Goal: Browse casually

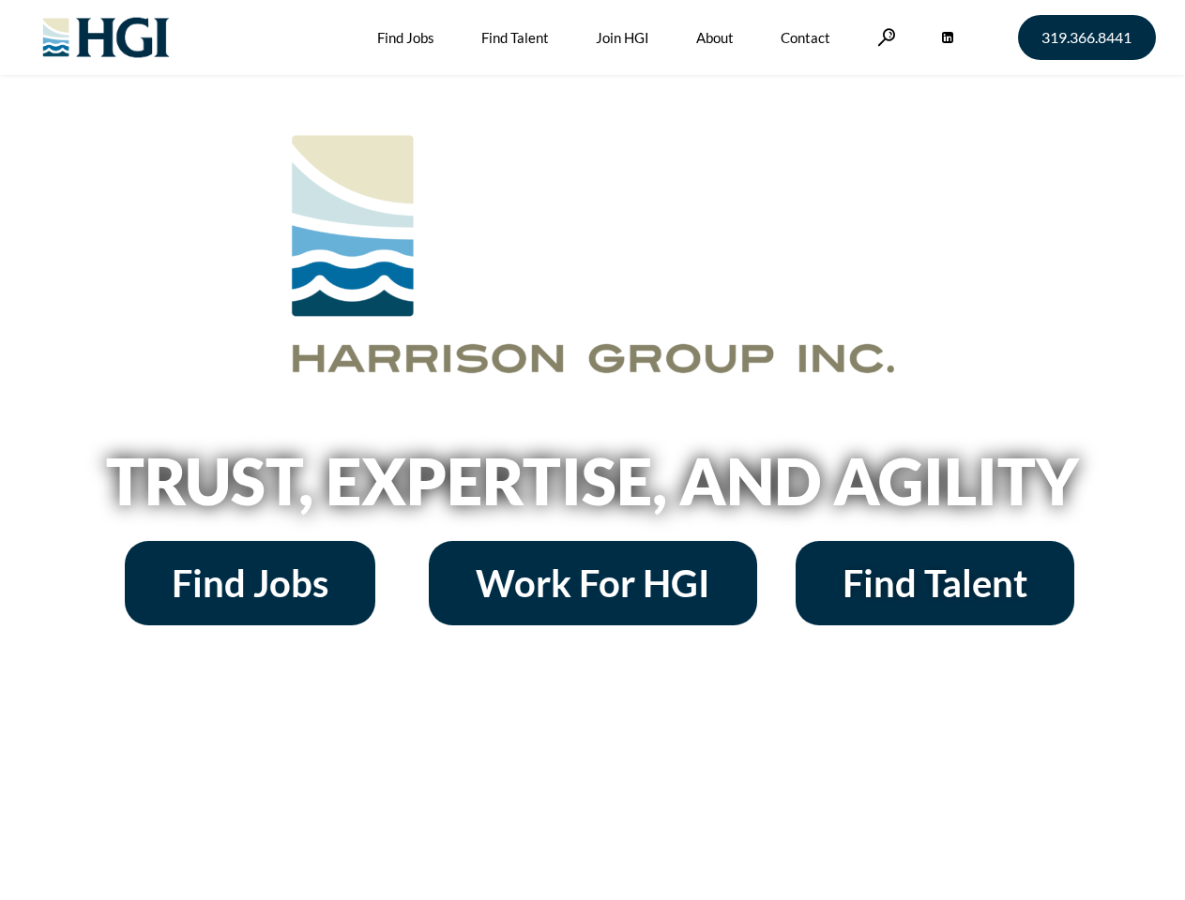
click at [592, 450] on h2 "Trust, Expertise, and Agility" at bounding box center [592, 481] width 1069 height 64
click at [883, 37] on link at bounding box center [886, 37] width 19 height 18
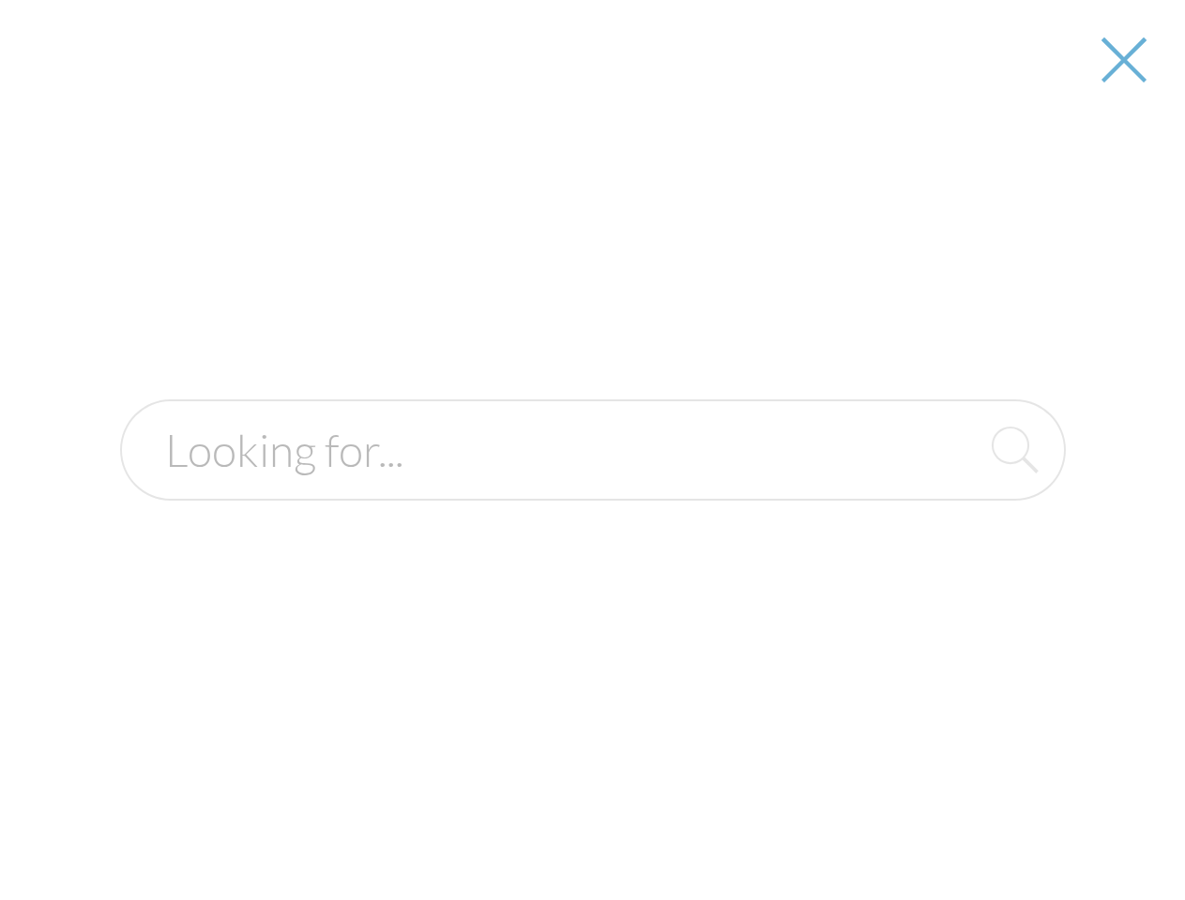
click at [592, 488] on div at bounding box center [593, 450] width 1182 height 900
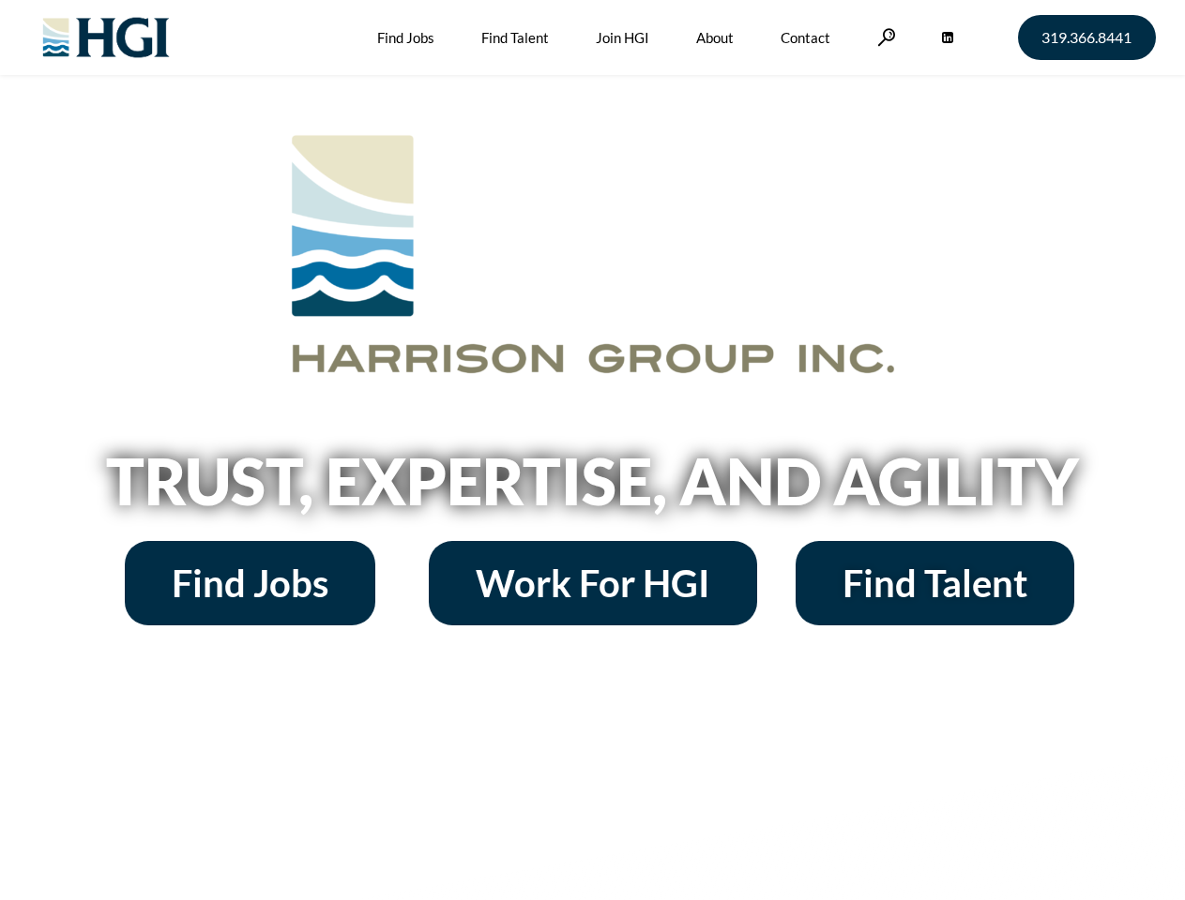
click at [592, 450] on h2 "Trust, Expertise, and Agility" at bounding box center [592, 481] width 1069 height 64
click at [883, 37] on link at bounding box center [886, 37] width 19 height 18
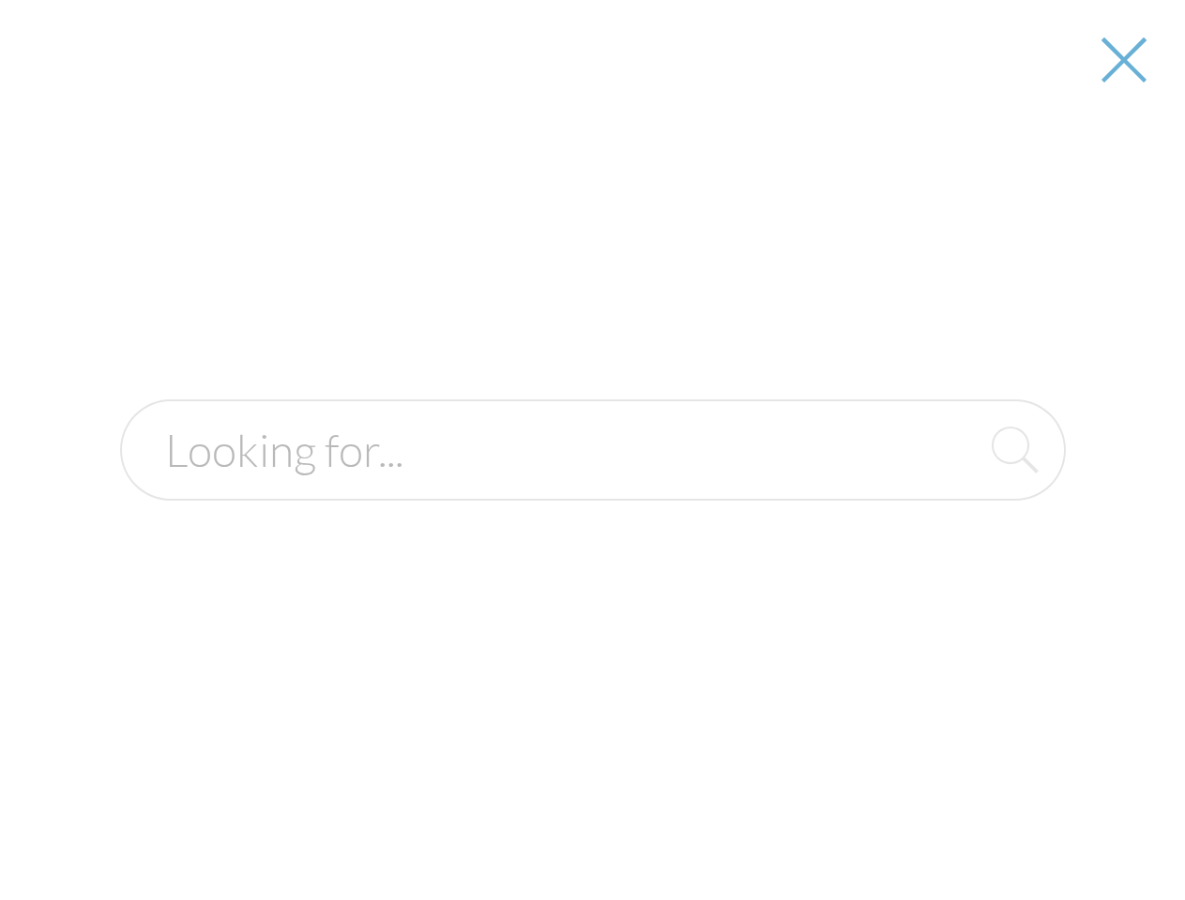
click at [592, 488] on h2 "Trust, Expertise, and Agility" at bounding box center [592, 481] width 1069 height 64
